Goal: Information Seeking & Learning: Understand process/instructions

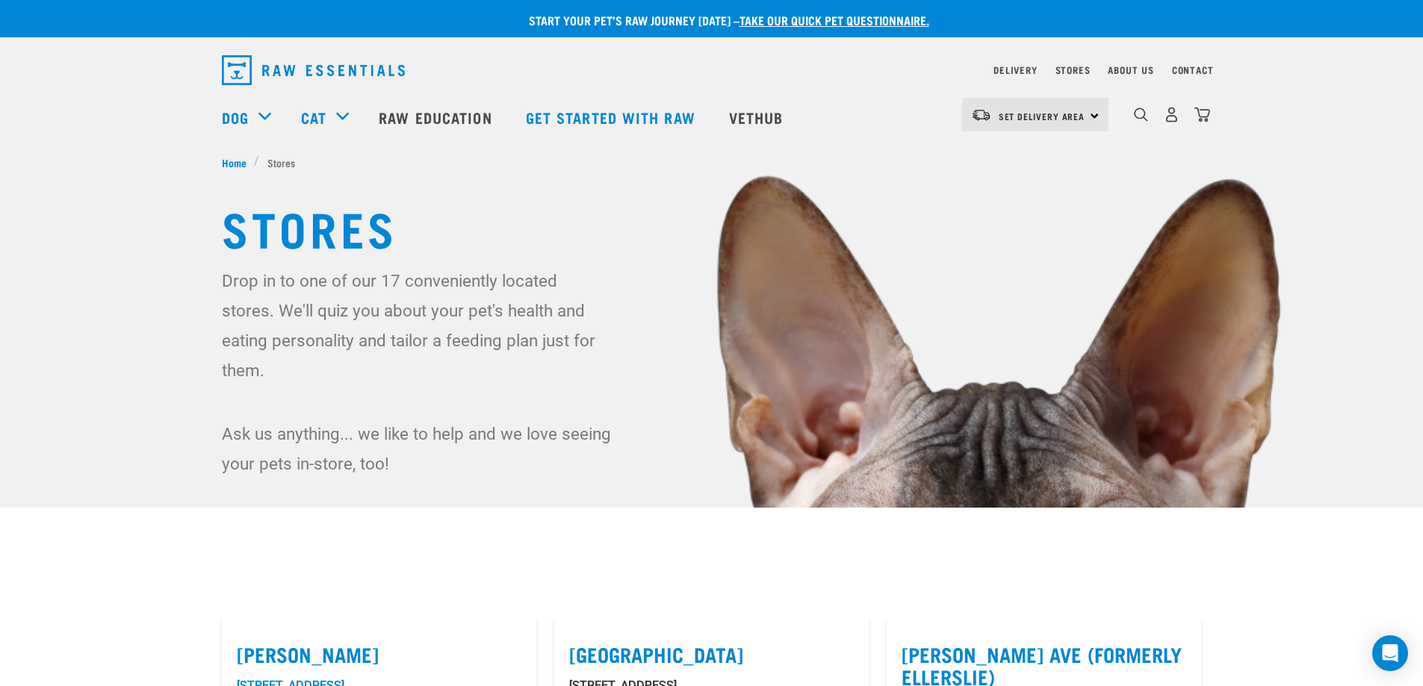
click at [1087, 116] on div "Set Delivery Area [GEOGRAPHIC_DATA]" at bounding box center [1035, 115] width 146 height 34
click at [1018, 166] on link "[GEOGRAPHIC_DATA]" at bounding box center [1033, 156] width 143 height 33
click at [1022, 70] on link "Delivery" at bounding box center [1014, 69] width 43 height 5
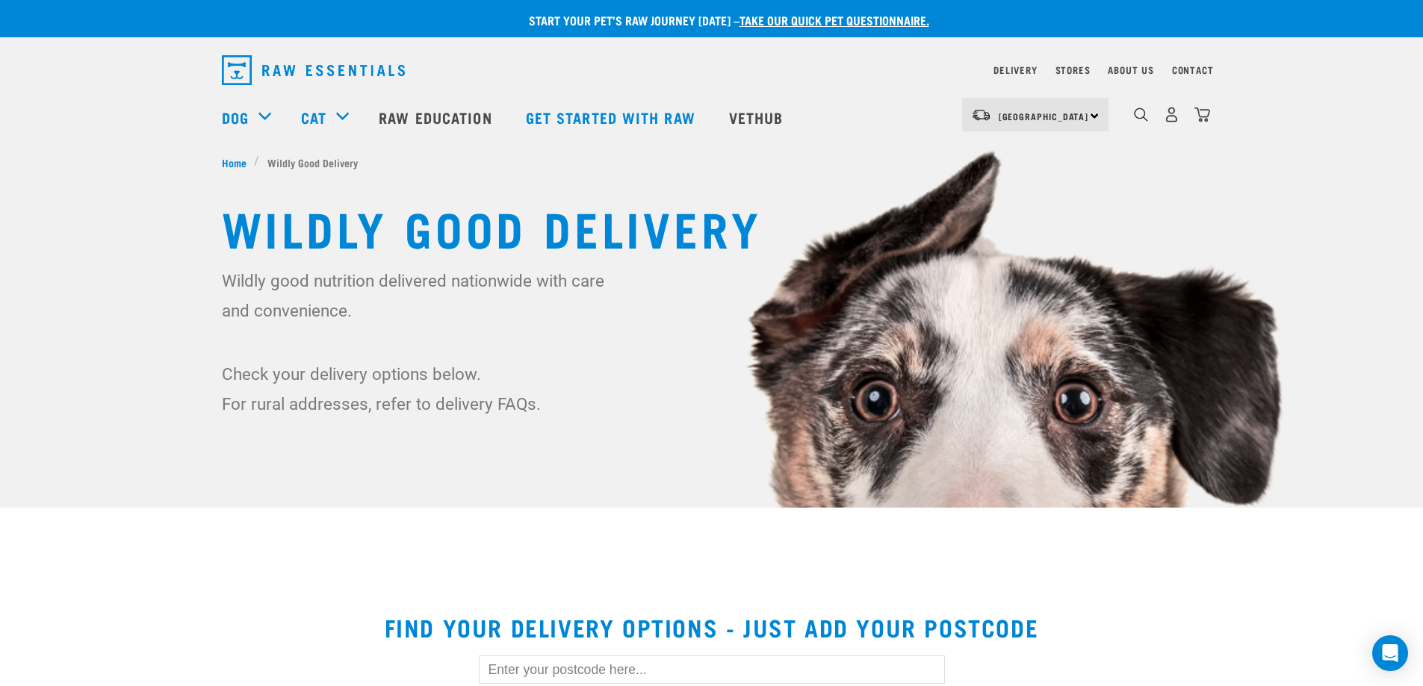
scroll to position [149, 0]
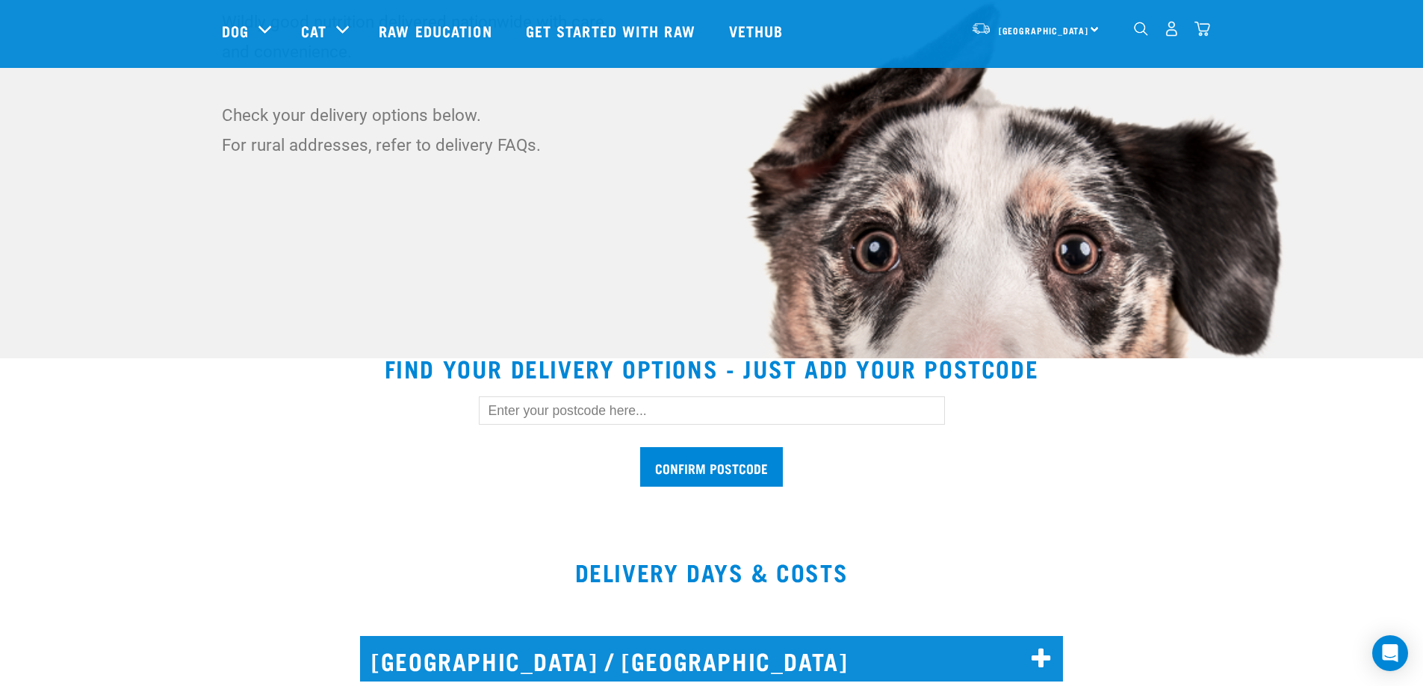
click at [578, 416] on input "text" at bounding box center [712, 411] width 466 height 28
type input "3510"
click at [745, 482] on input "Confirm postcode" at bounding box center [711, 467] width 143 height 40
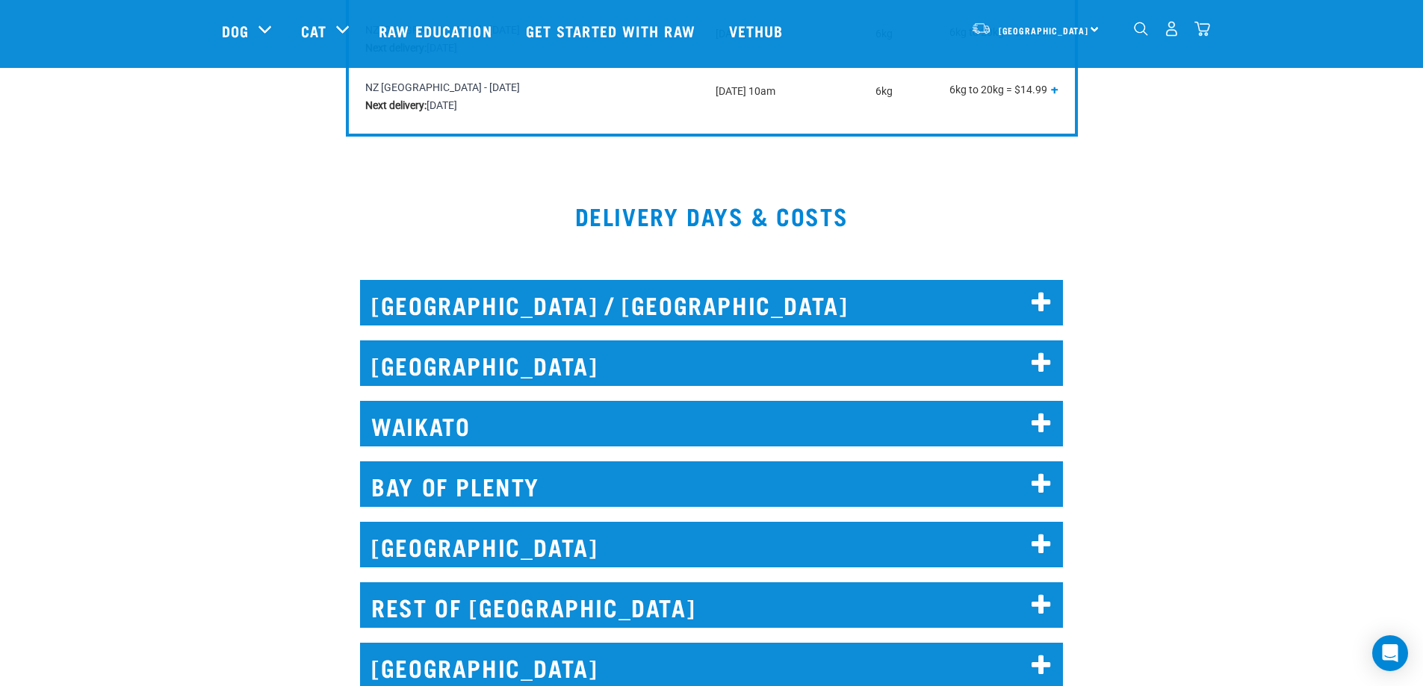
scroll to position [896, 0]
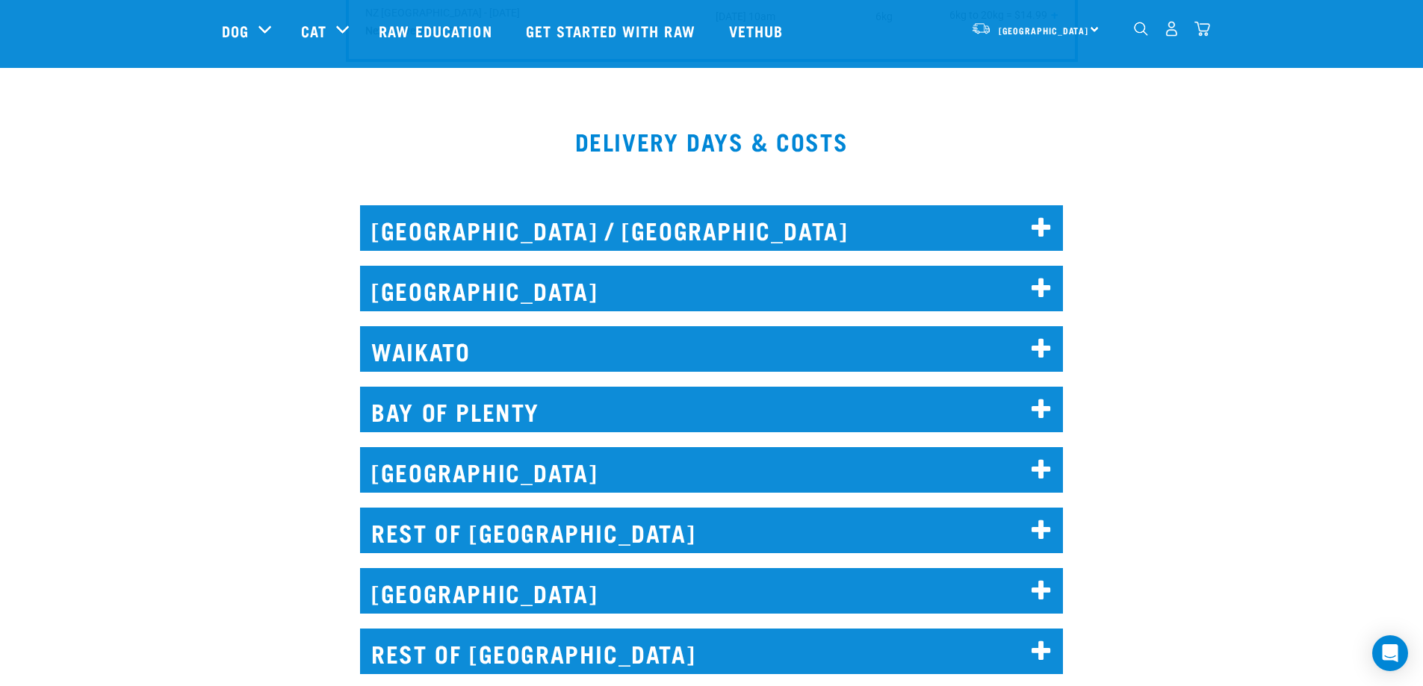
click at [806, 227] on h2 "NORTH AUCKLAND / WHANGAREI" at bounding box center [711, 228] width 703 height 46
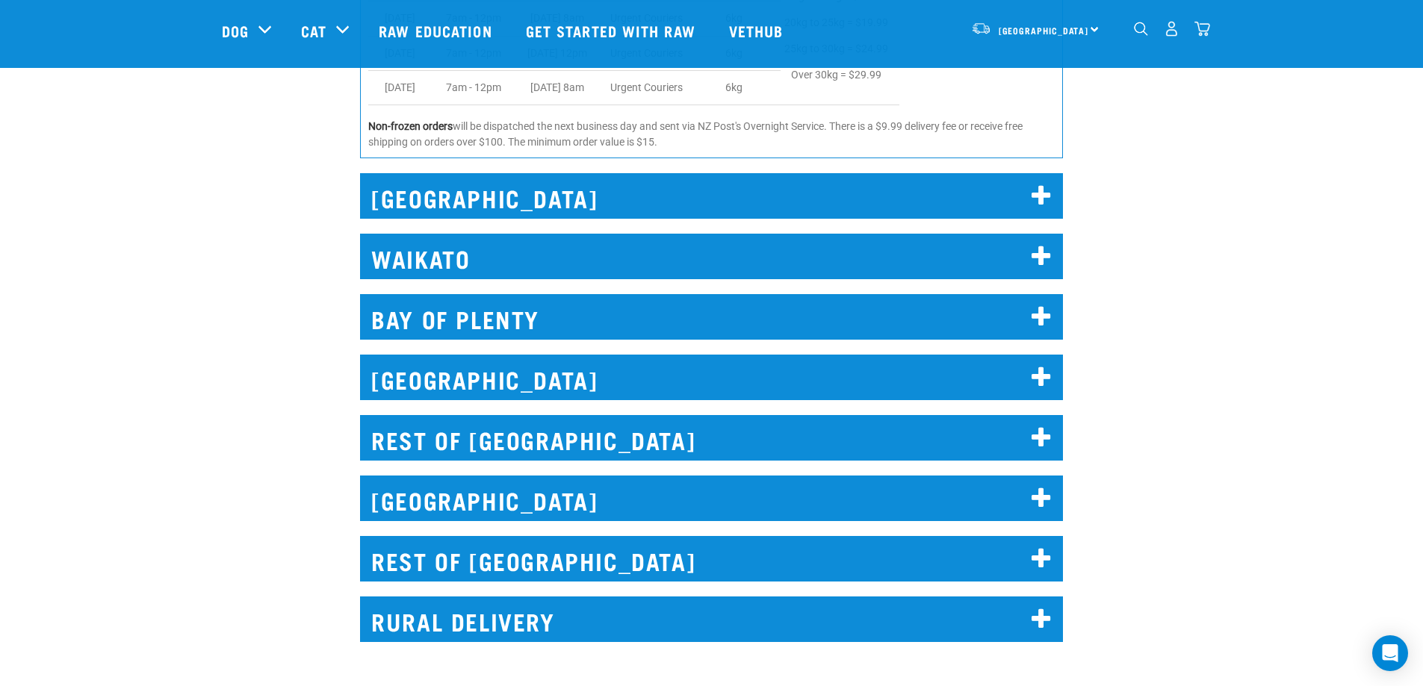
scroll to position [1344, 0]
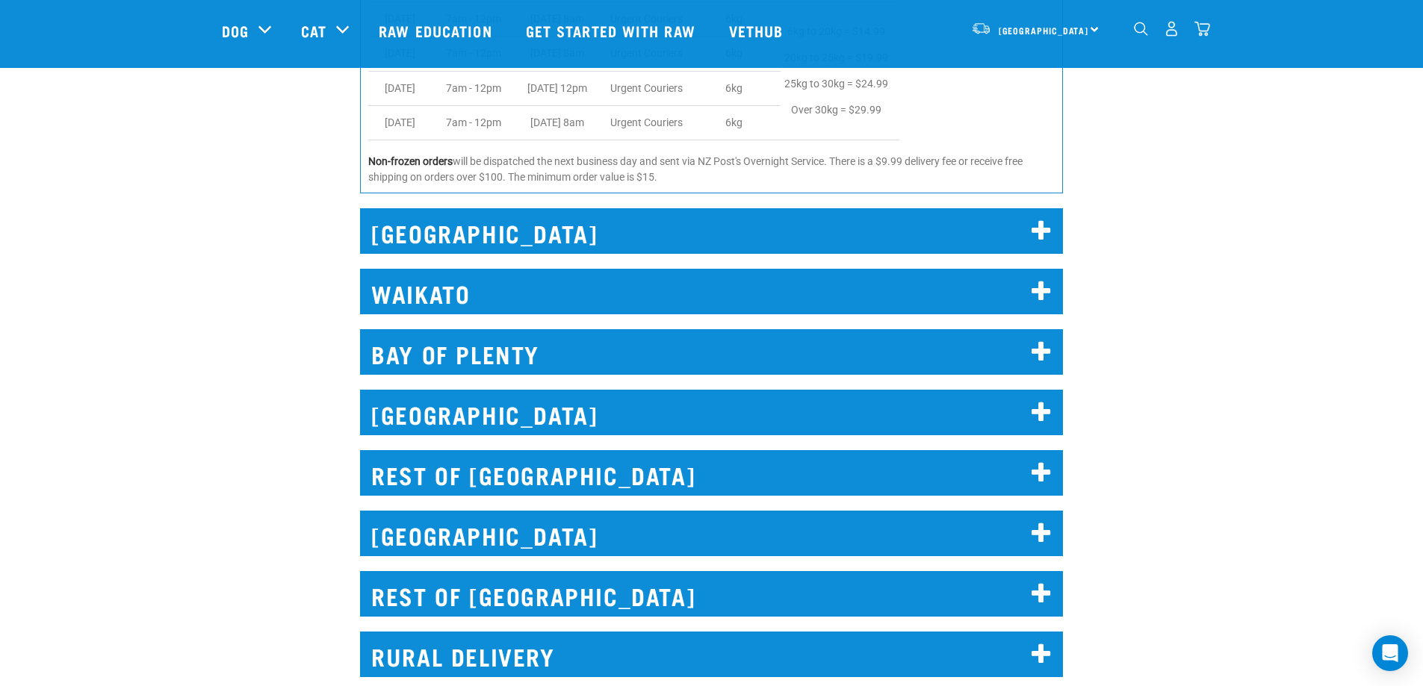
click at [542, 231] on h2 "[GEOGRAPHIC_DATA]" at bounding box center [711, 231] width 703 height 46
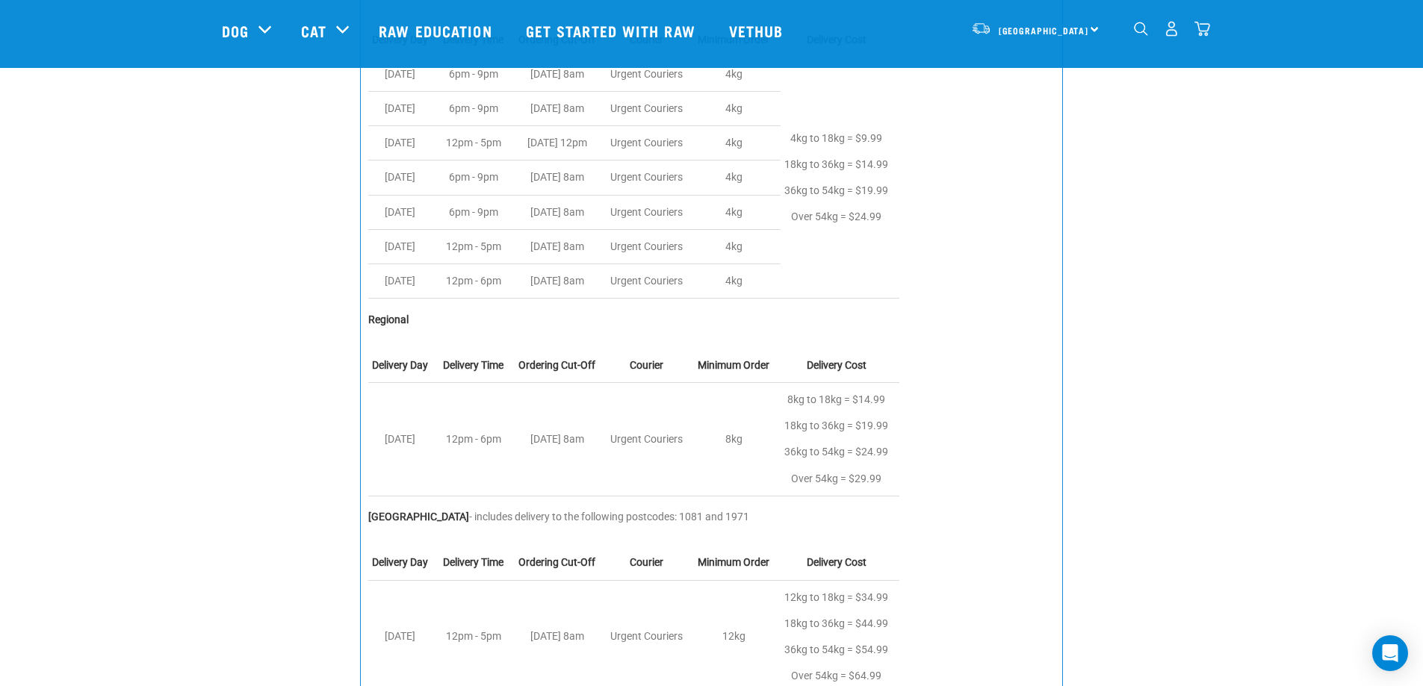
scroll to position [1419, 0]
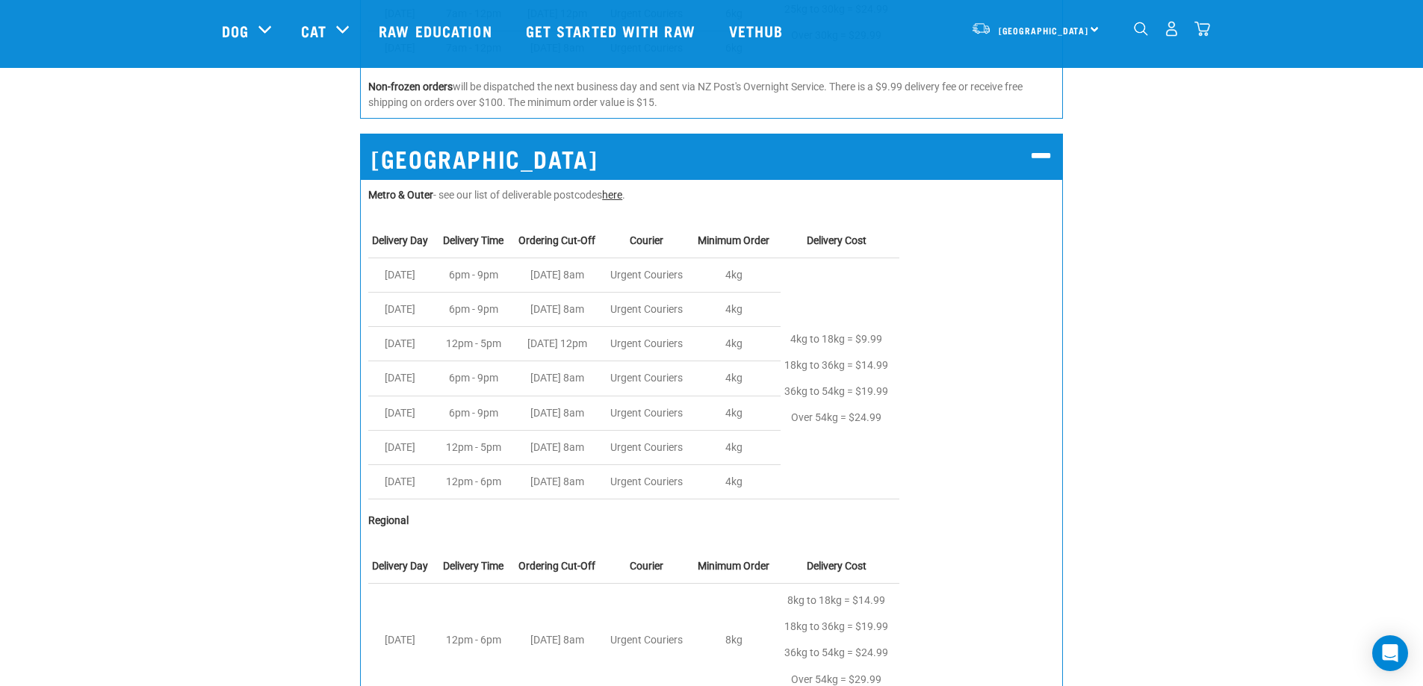
click at [621, 194] on link "here" at bounding box center [612, 195] width 20 height 12
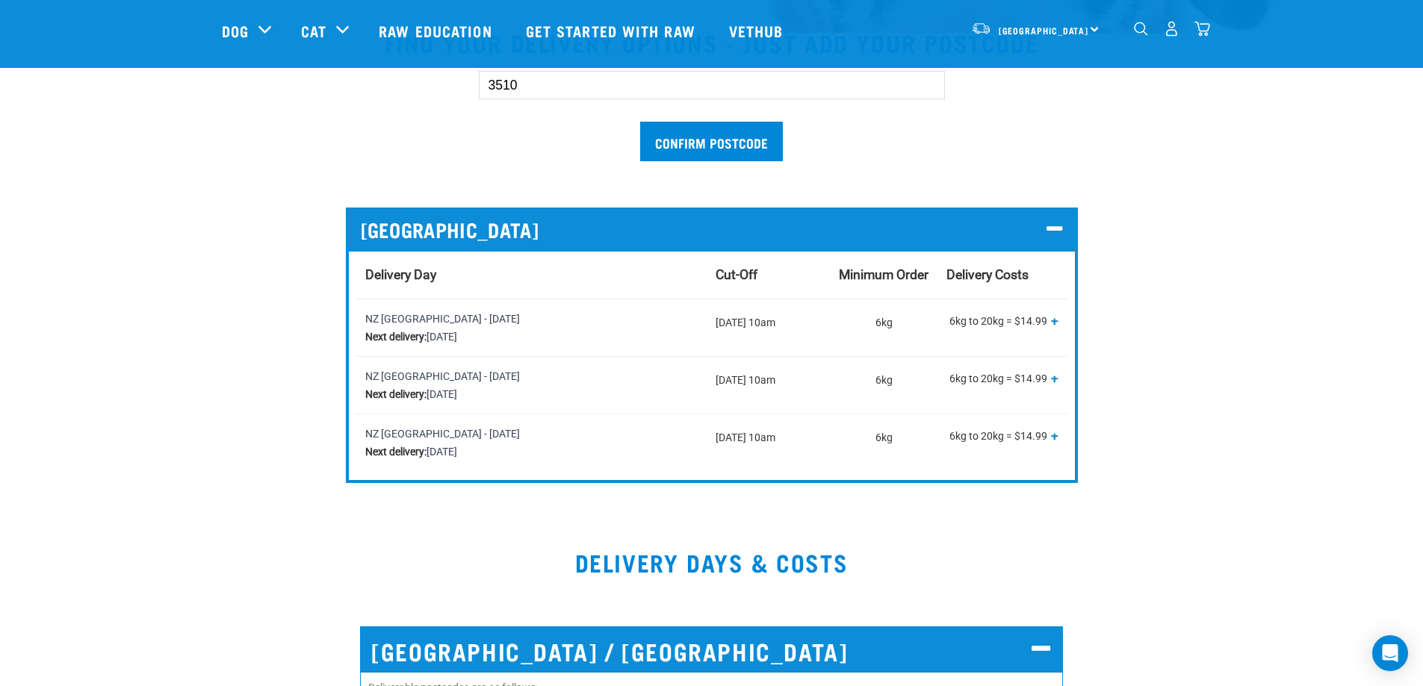
scroll to position [448, 0]
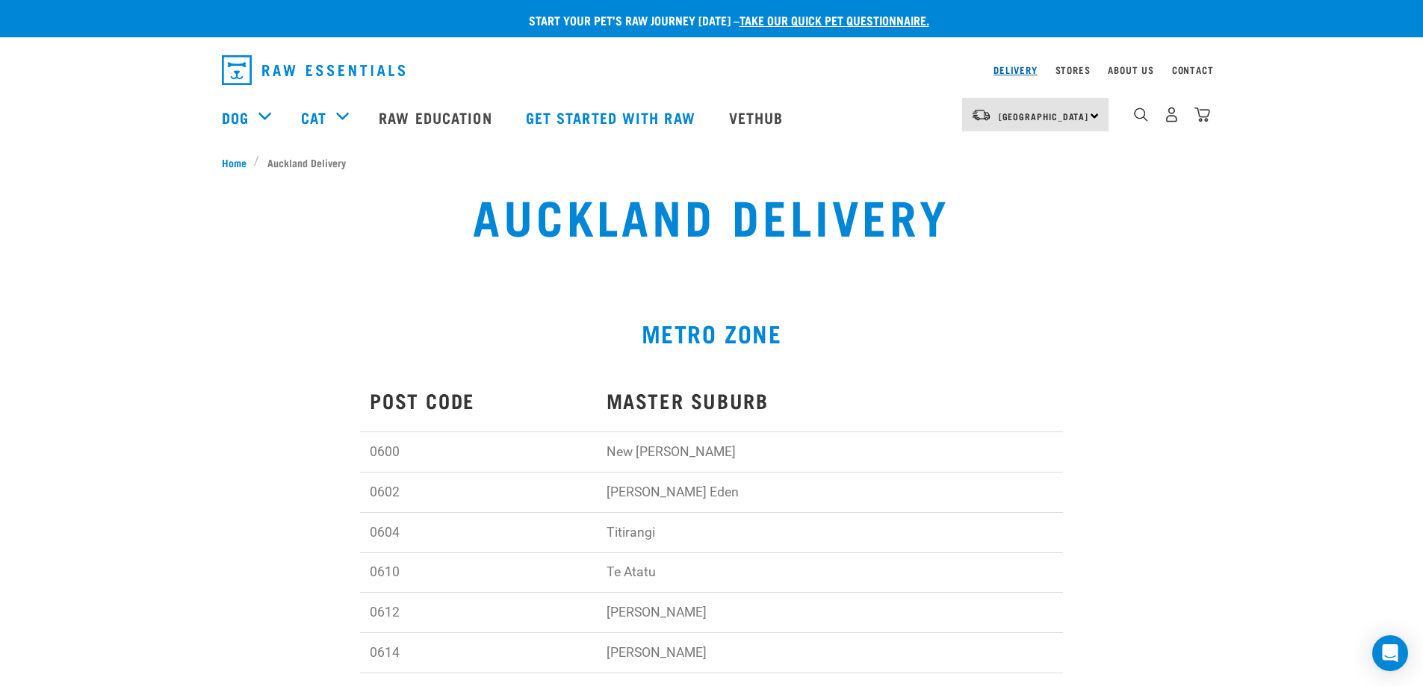
click at [1025, 67] on link "Delivery" at bounding box center [1014, 69] width 43 height 5
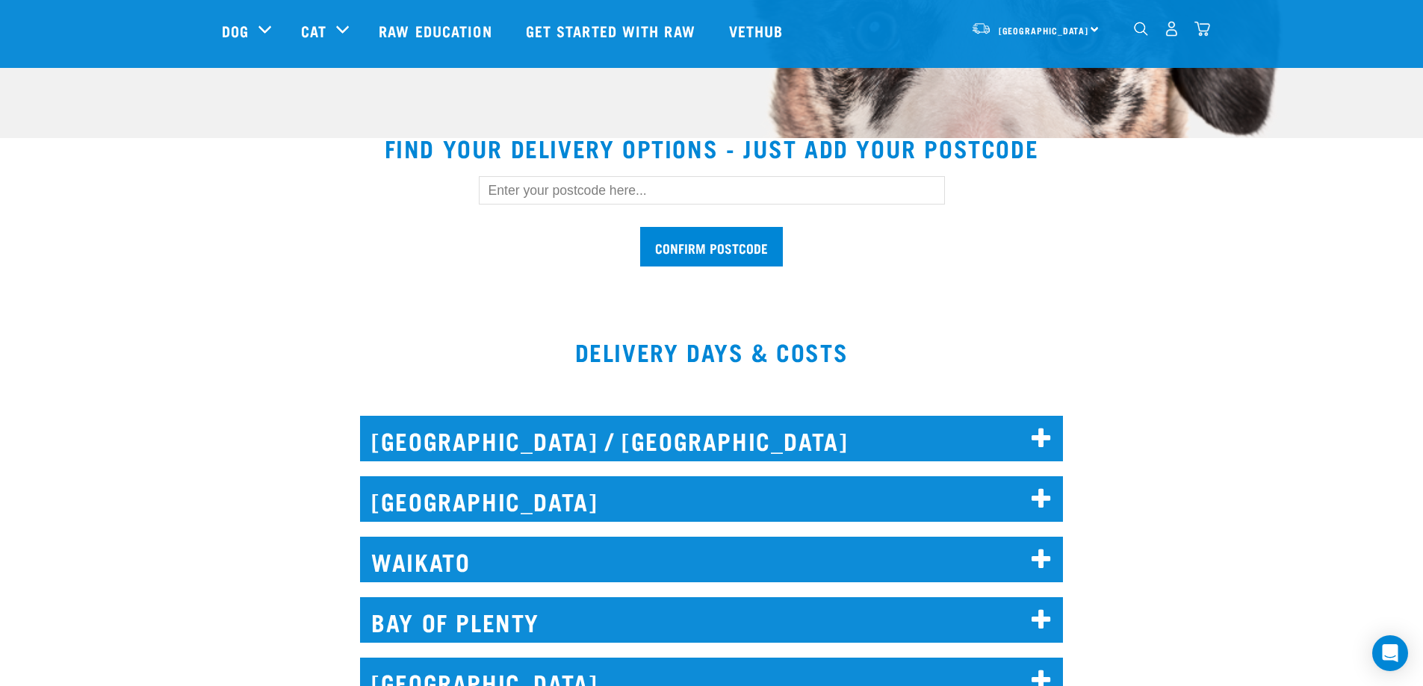
scroll to position [373, 0]
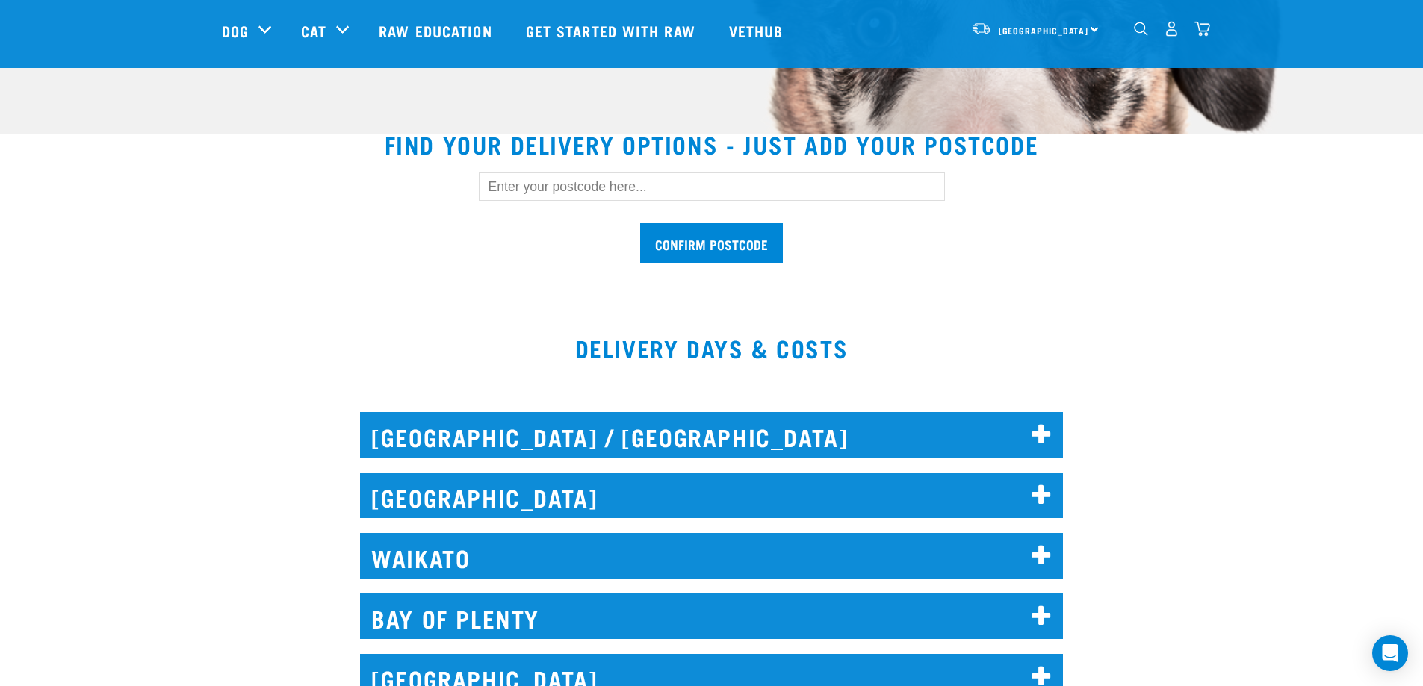
click at [542, 556] on h2 "WAIKATO" at bounding box center [711, 556] width 703 height 46
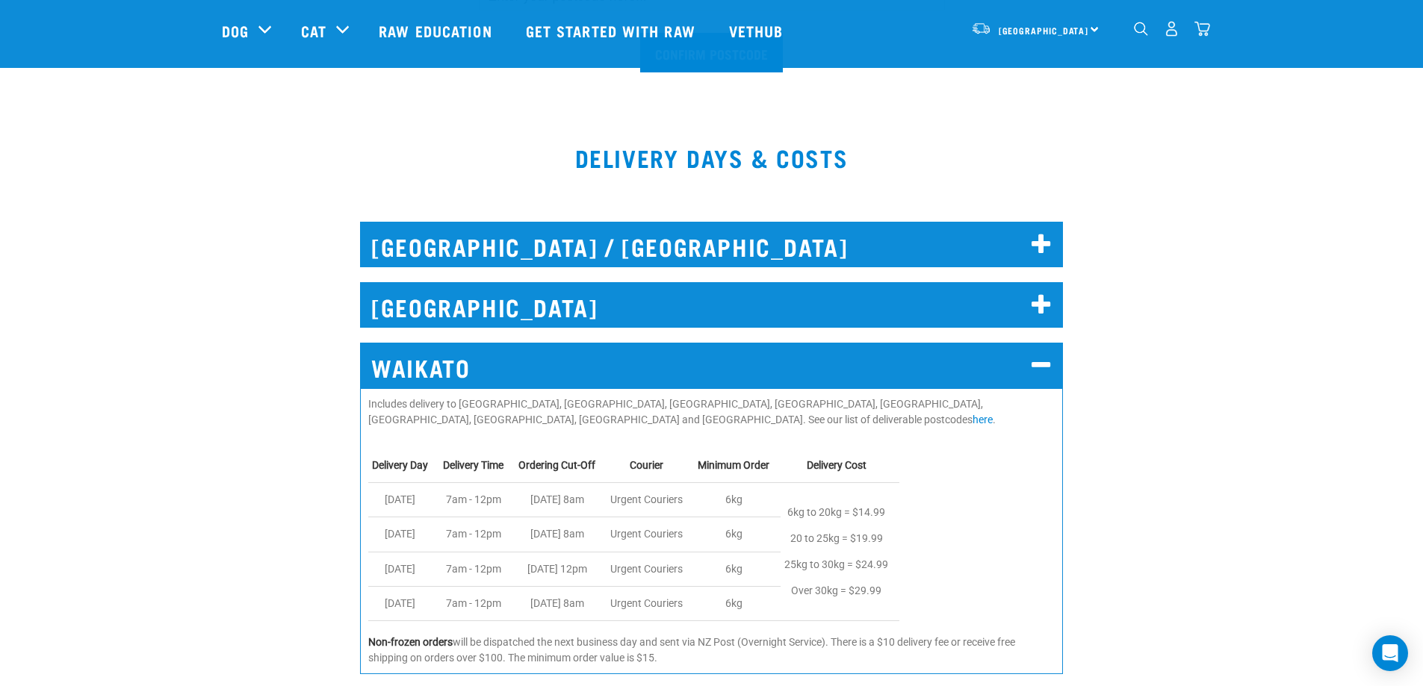
scroll to position [597, 0]
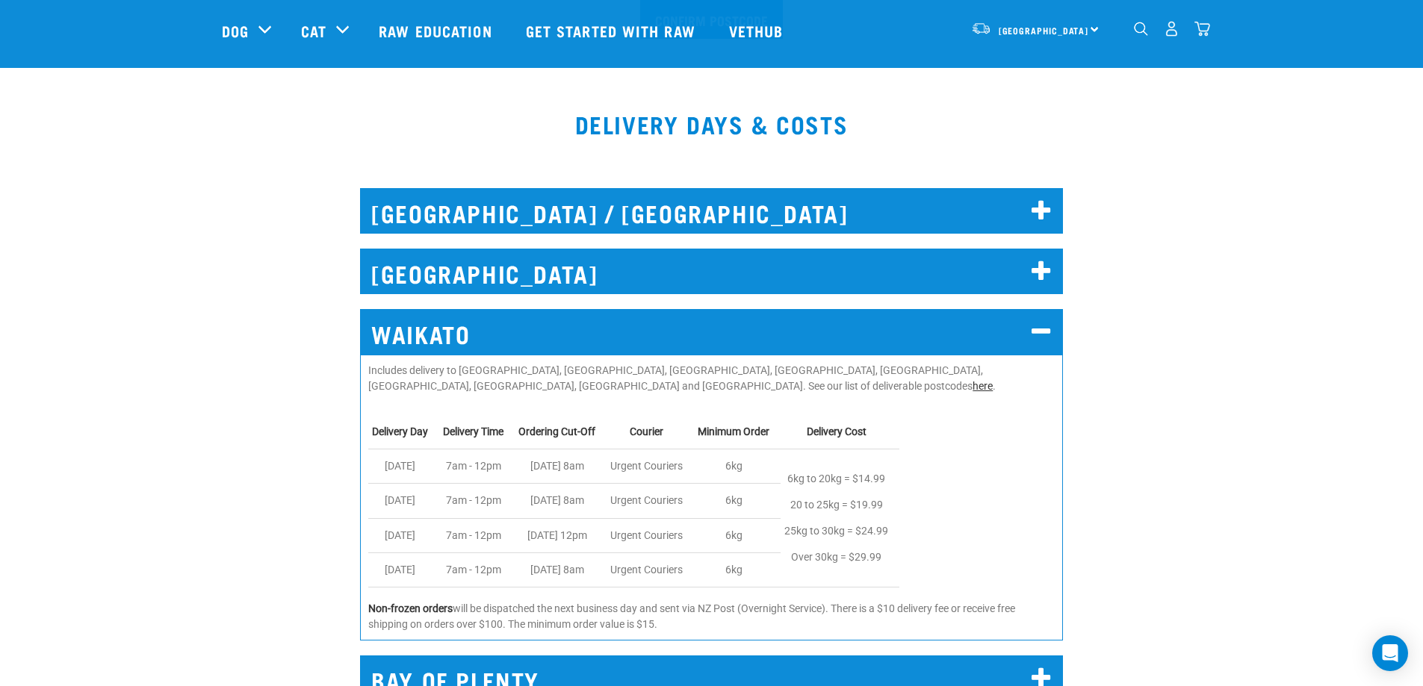
click at [972, 386] on link "here" at bounding box center [982, 386] width 20 height 12
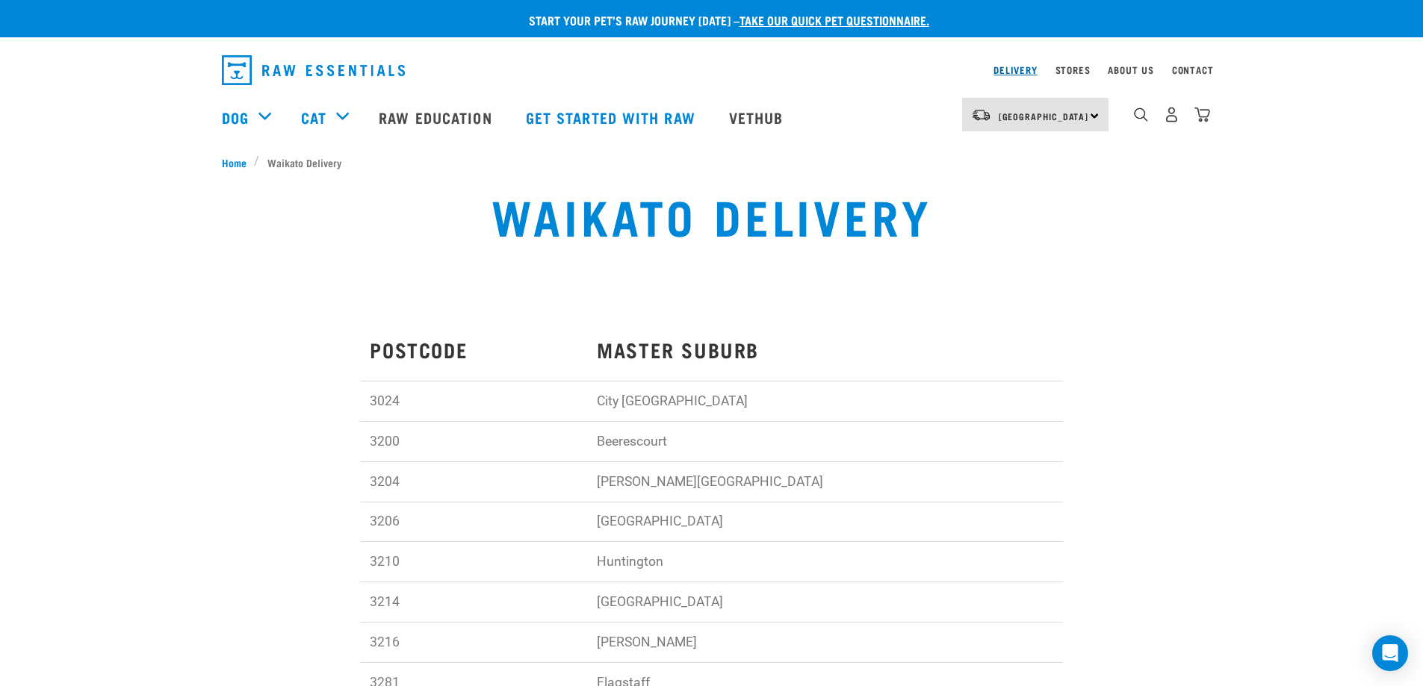
click at [1013, 69] on link "Delivery" at bounding box center [1014, 69] width 43 height 5
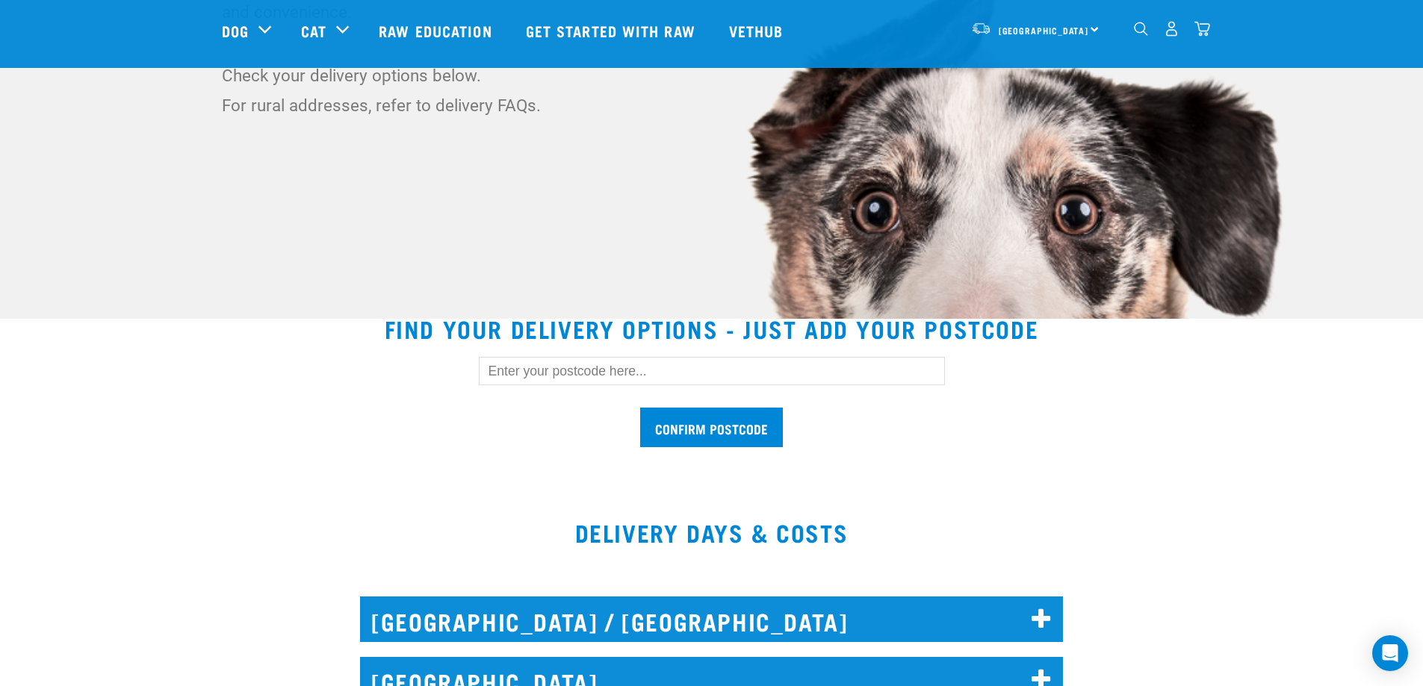
scroll to position [224, 0]
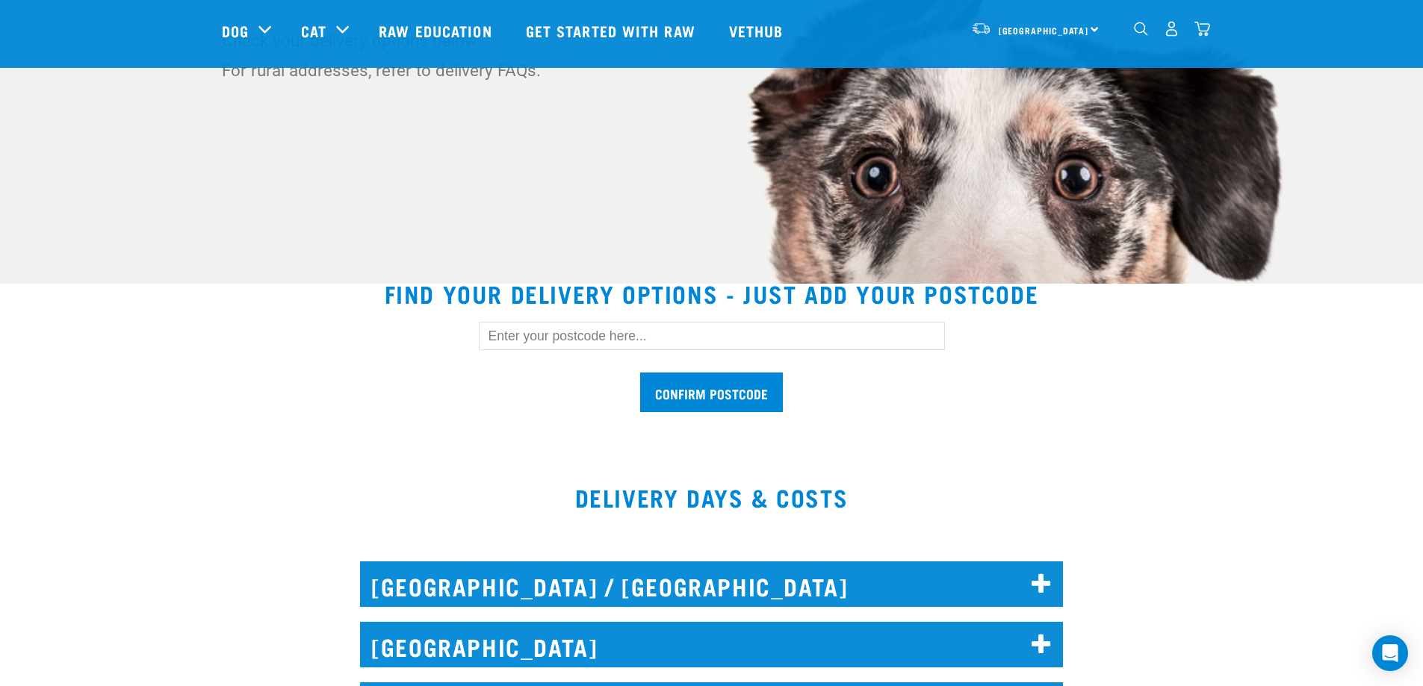
click at [565, 339] on input "text" at bounding box center [712, 336] width 466 height 28
type input "3510"
click at [682, 392] on input "Confirm postcode" at bounding box center [711, 393] width 143 height 40
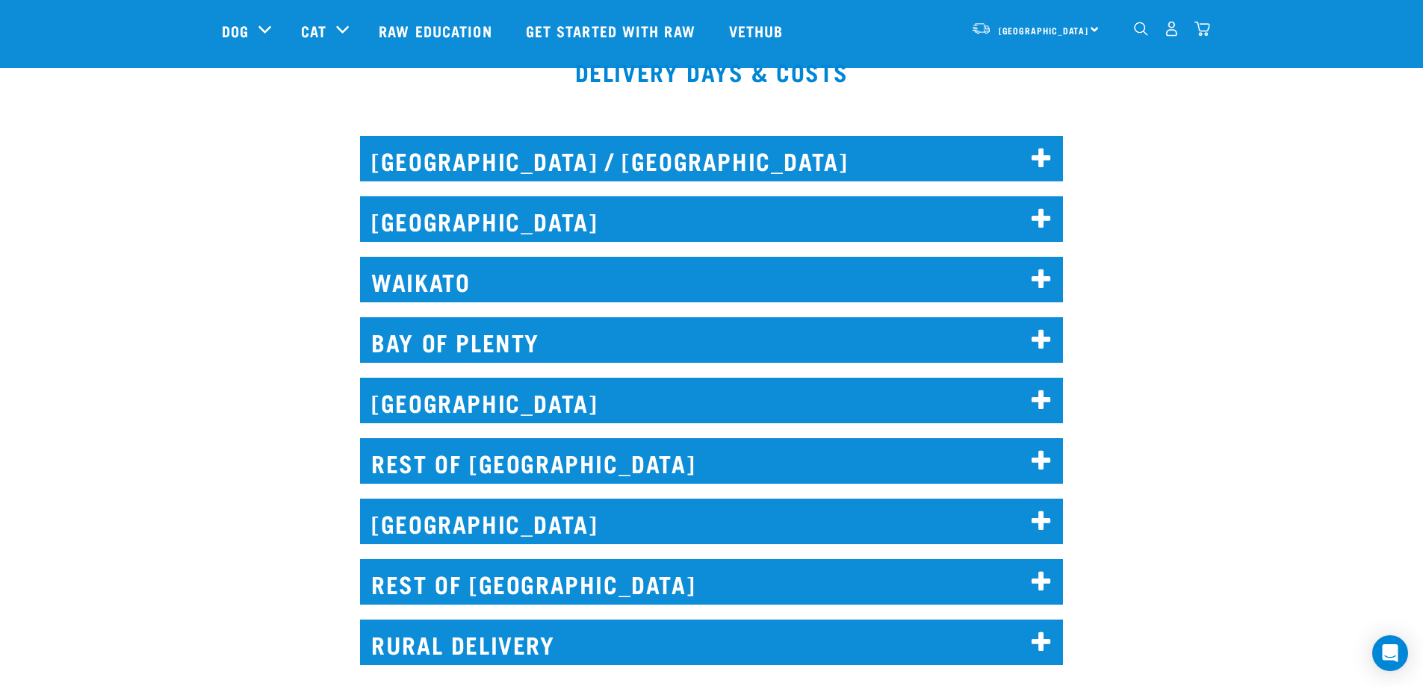
scroll to position [971, 0]
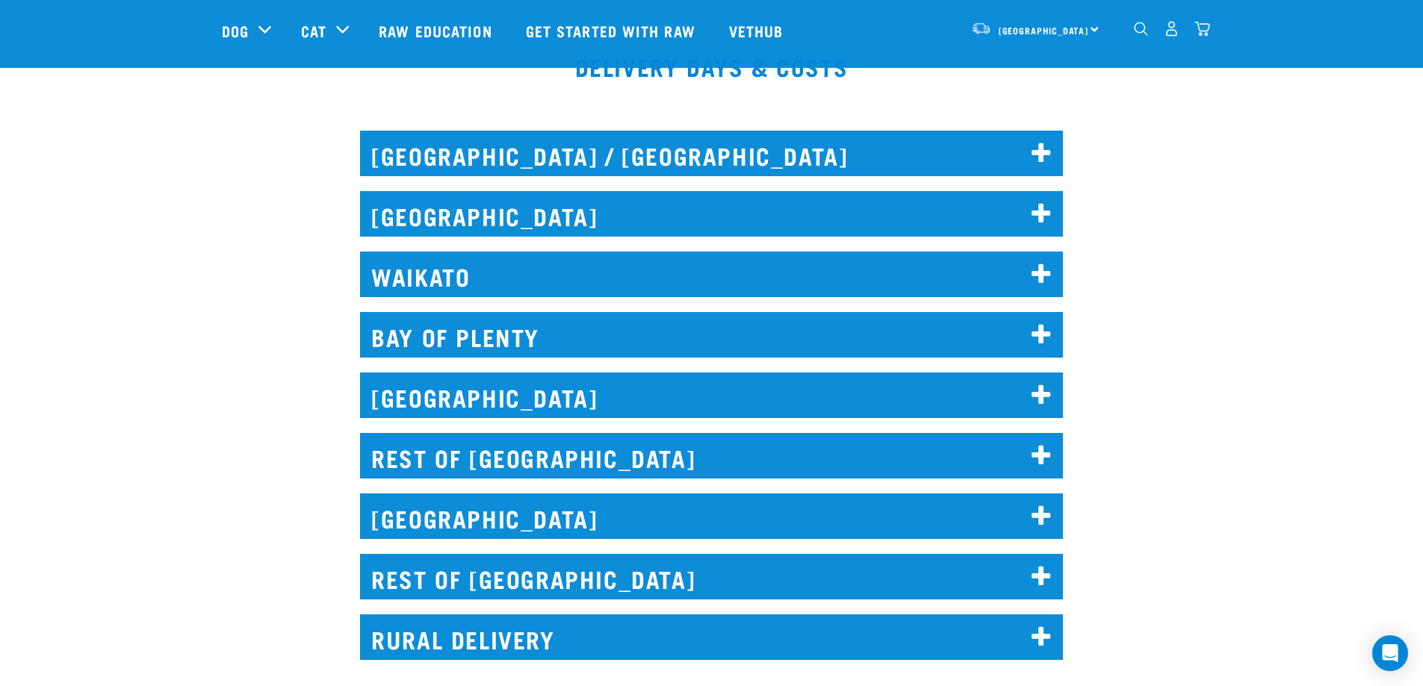
click at [581, 456] on h2 "REST OF NORTH ISLAND" at bounding box center [711, 456] width 703 height 46
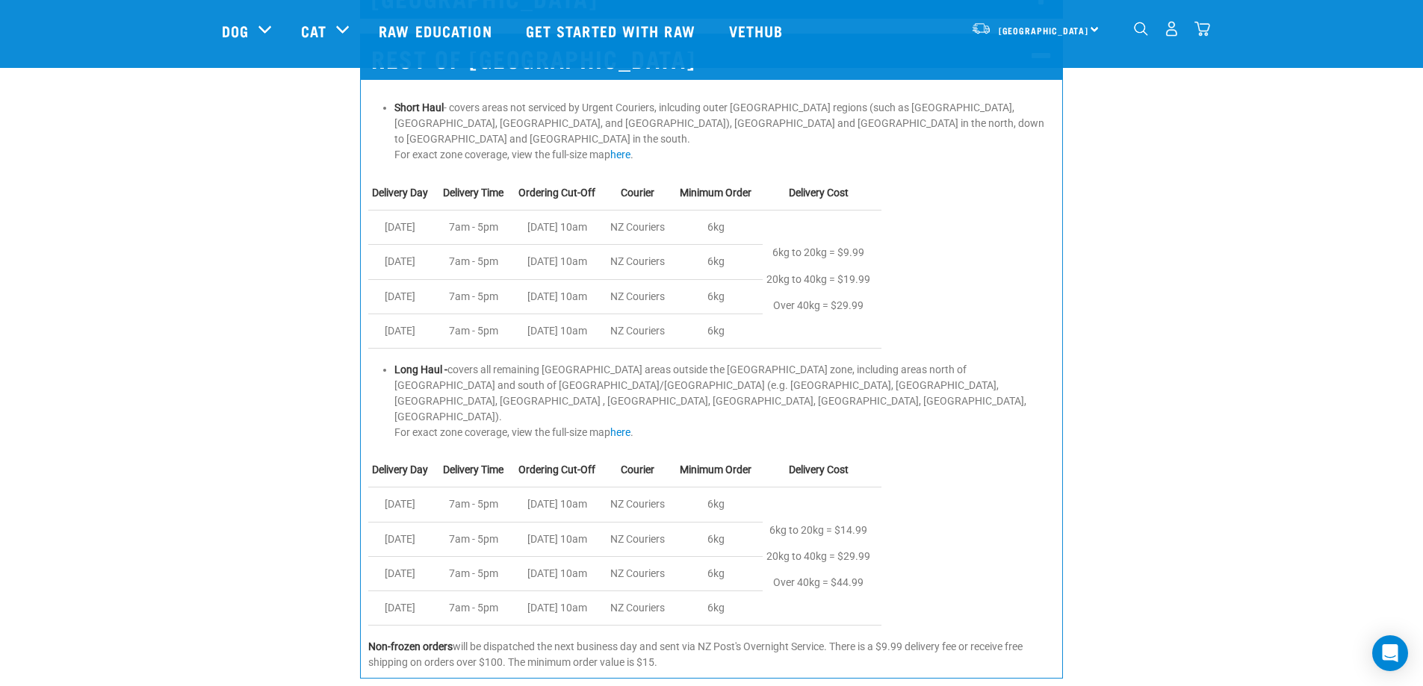
scroll to position [1344, 0]
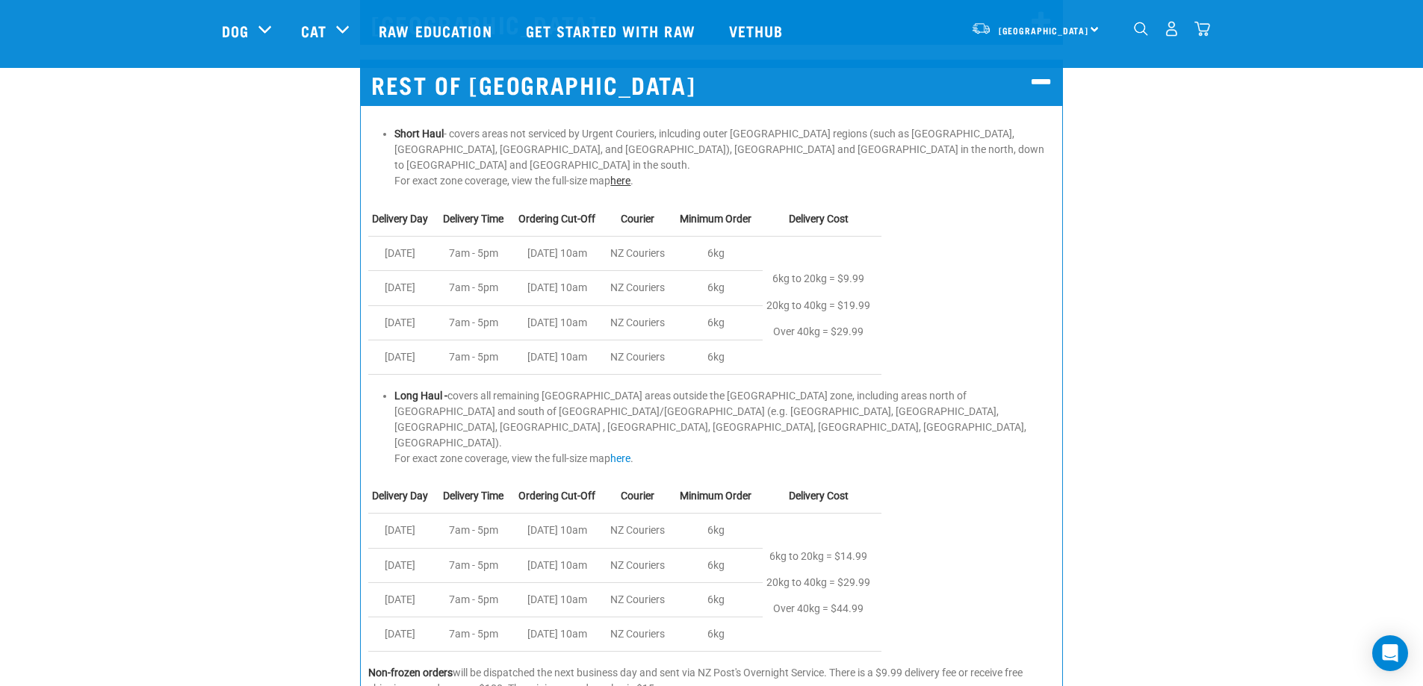
click at [621, 175] on link "here" at bounding box center [620, 181] width 20 height 12
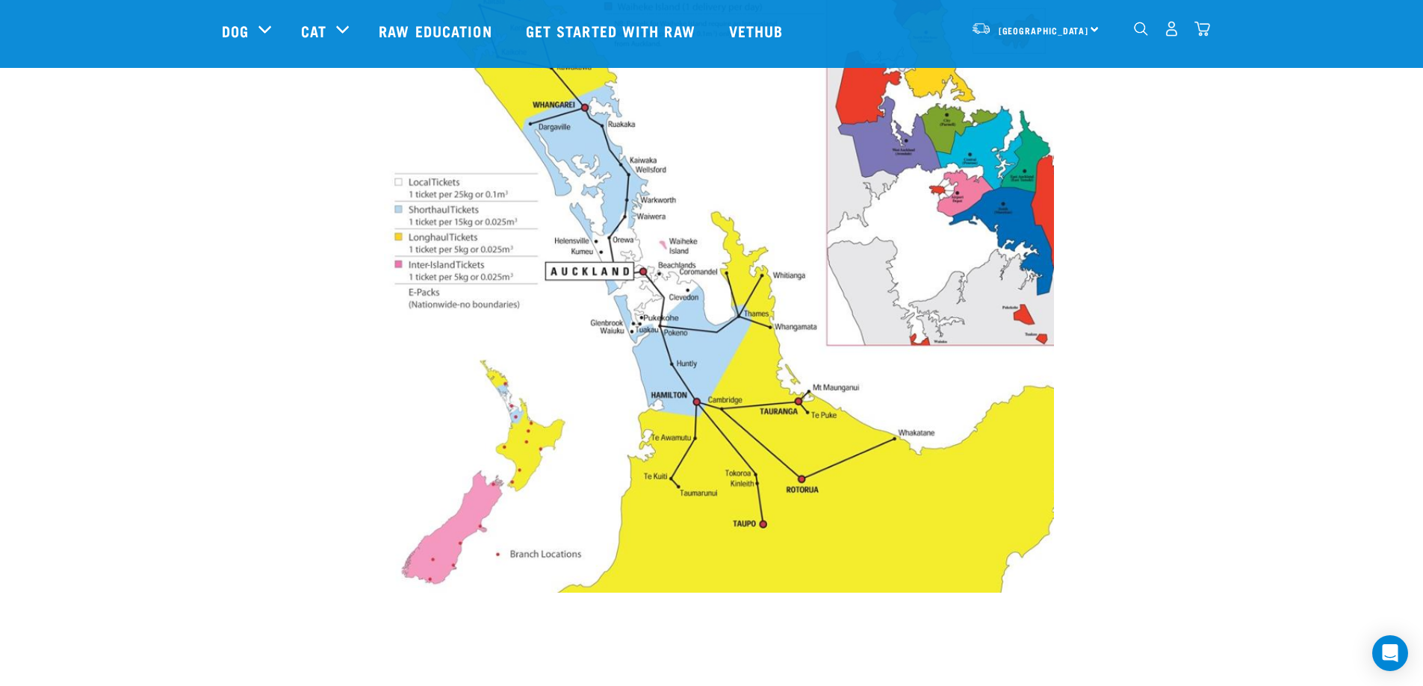
scroll to position [448, 0]
